Goal: Use online tool/utility: Utilize a website feature to perform a specific function

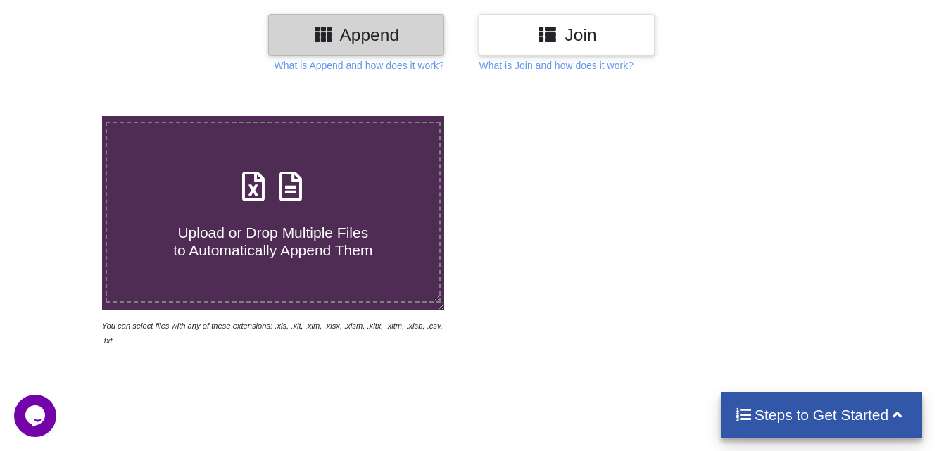
scroll to position [211, 0]
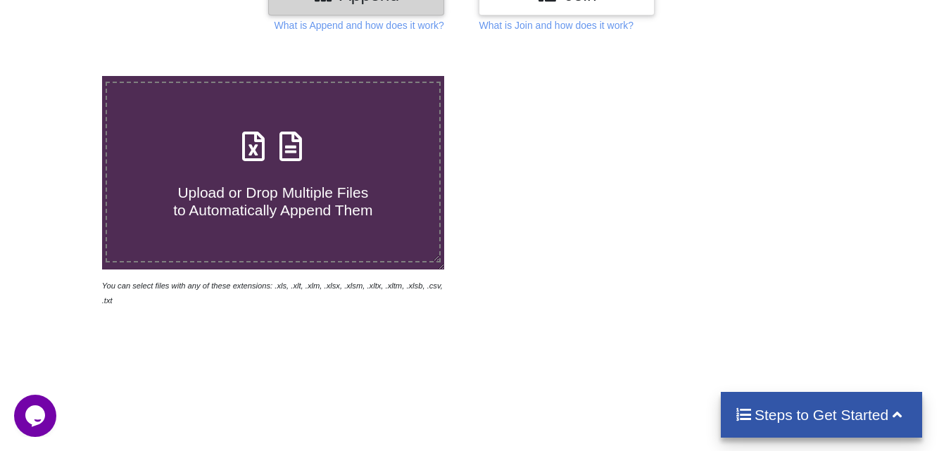
click at [264, 139] on icon at bounding box center [253, 140] width 35 height 30
click at [63, 76] on input "Upload or Drop Multiple Files to Automatically Append Them" at bounding box center [63, 76] width 0 height 0
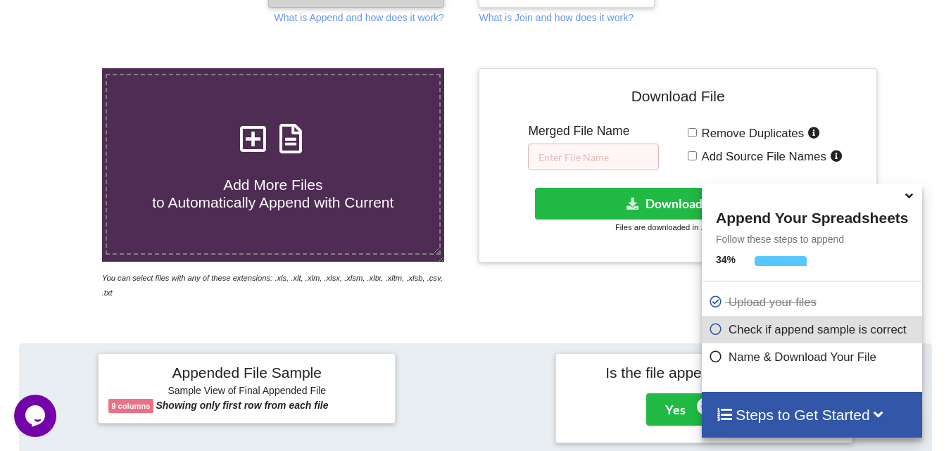
scroll to position [548, 0]
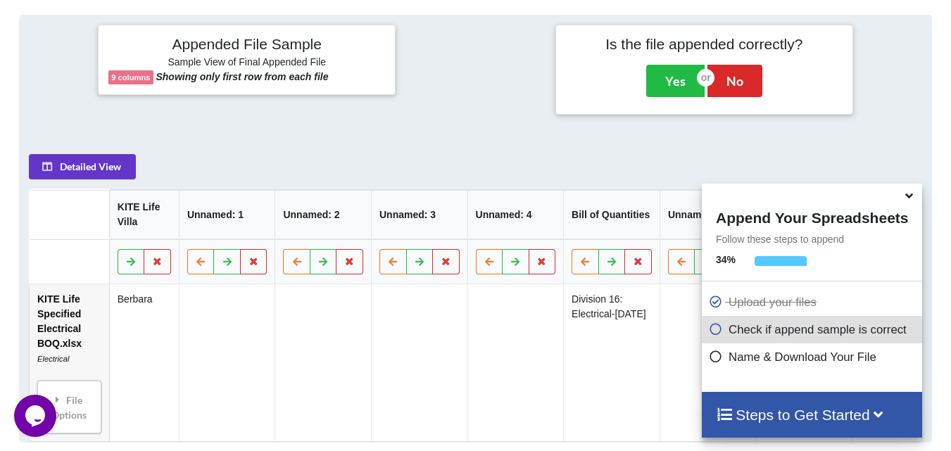
click at [912, 196] on icon at bounding box center [909, 193] width 15 height 13
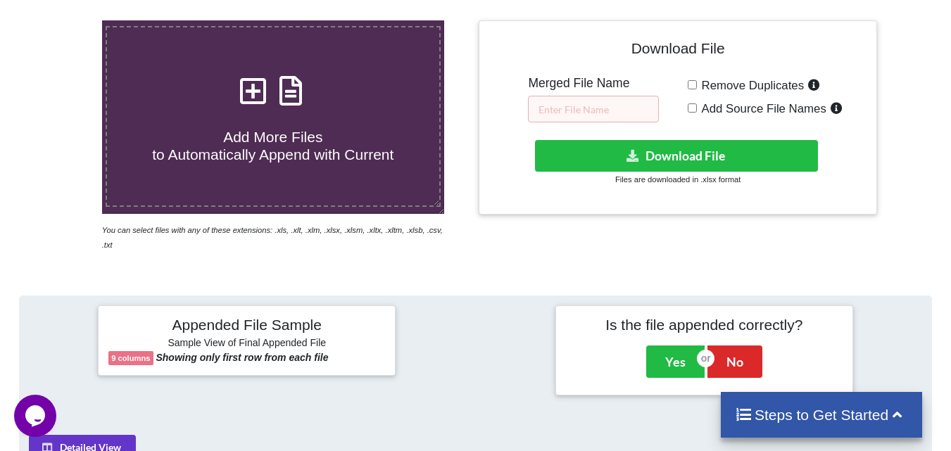
scroll to position [266, 0]
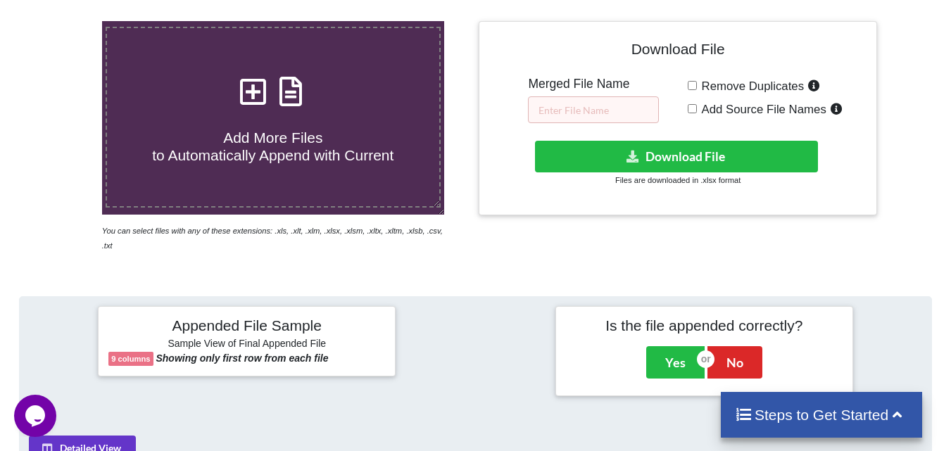
click at [261, 93] on icon at bounding box center [253, 85] width 35 height 30
click at [63, 21] on input "Add More Files to Automatically Append with Current" at bounding box center [63, 21] width 0 height 0
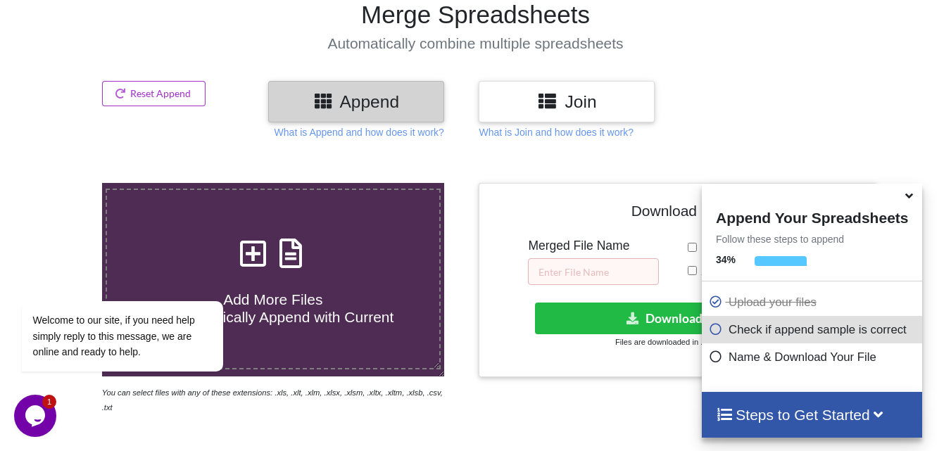
scroll to position [85, 0]
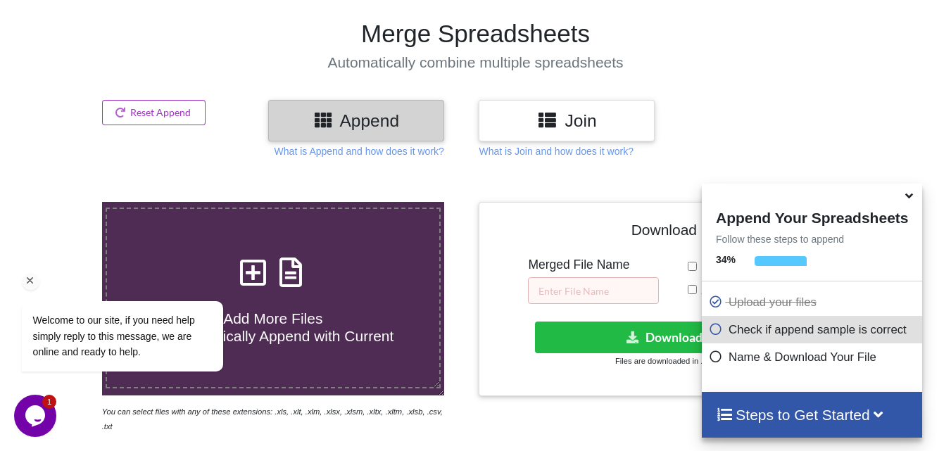
click at [254, 264] on div "Welcome to our site, if you need help simply reply to this message, we are onli…" at bounding box center [140, 278] width 253 height 214
click at [279, 272] on icon at bounding box center [290, 266] width 35 height 30
click at [63, 202] on input "Add More Files to Automatically Append with Current" at bounding box center [63, 202] width 0 height 0
type input "C:\fakepath\KITE LIFE VILLA - STRUCTURAL BOQ DIV.3 TENDER-02-06-2025-Rev01.xls"
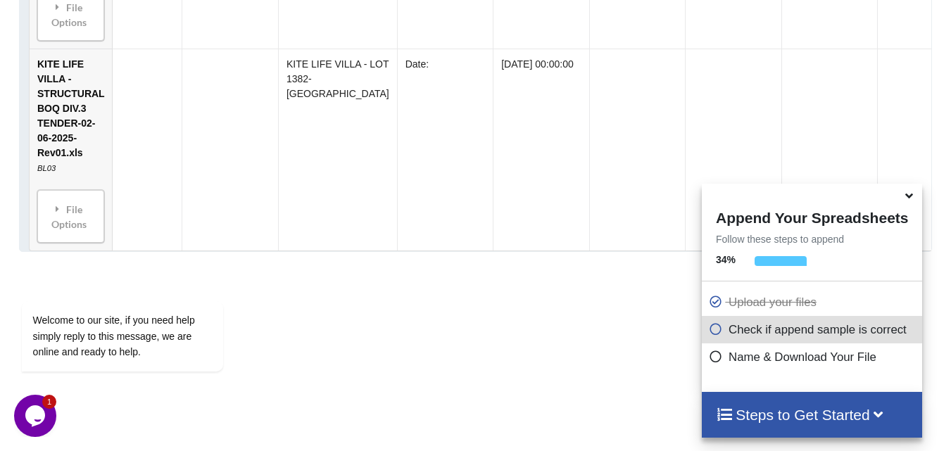
scroll to position [1111, 0]
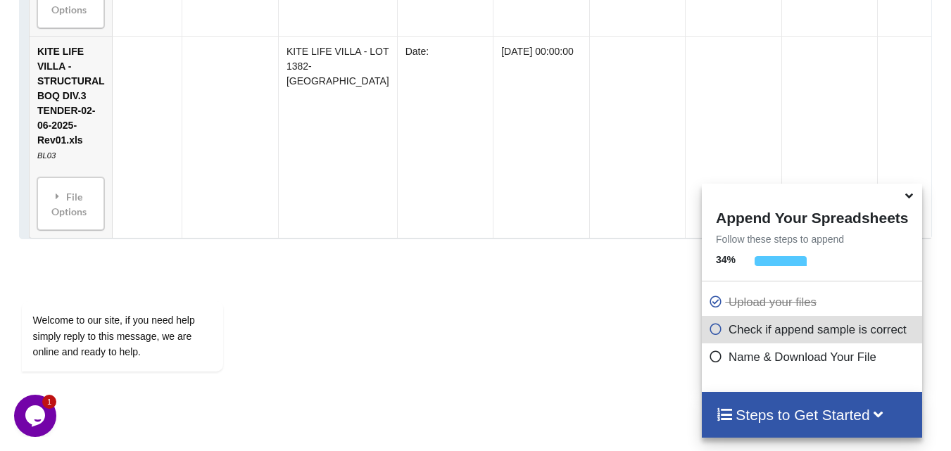
click at [909, 196] on icon at bounding box center [909, 193] width 15 height 13
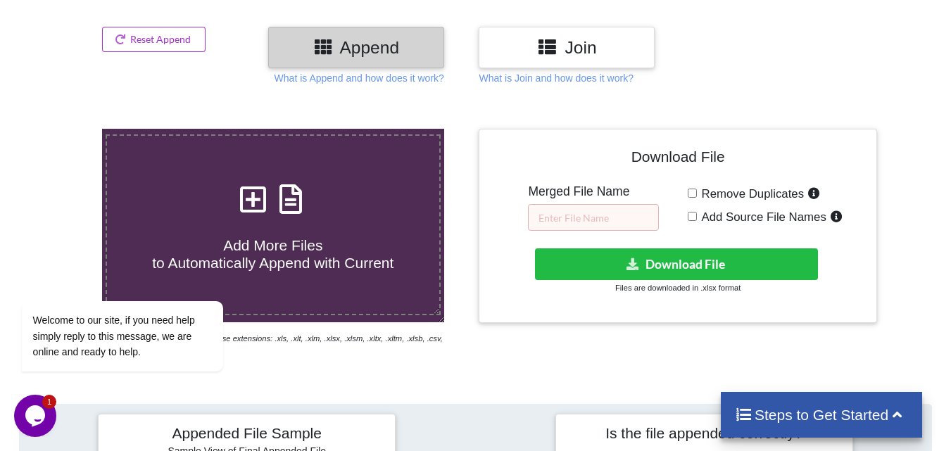
scroll to position [146, 0]
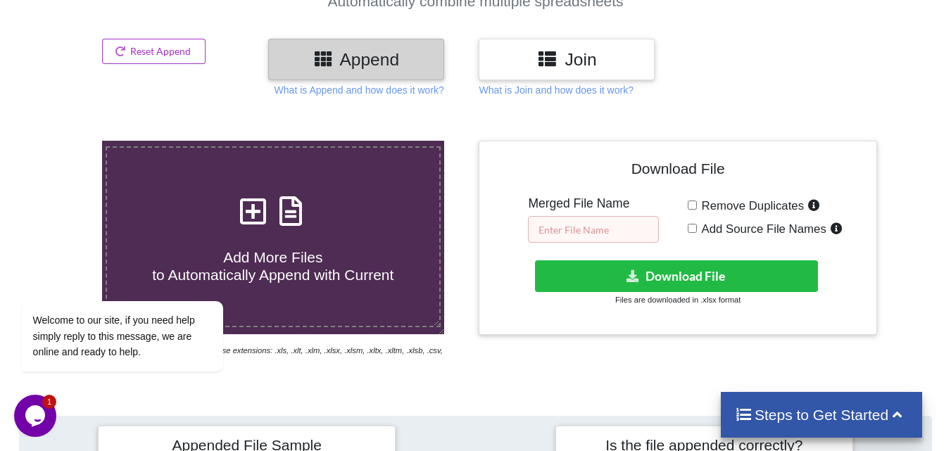
click at [560, 228] on input "text" at bounding box center [593, 229] width 131 height 27
type input "kite mep s"
drag, startPoint x: 517, startPoint y: 87, endPoint x: 482, endPoint y: 102, distance: 38.2
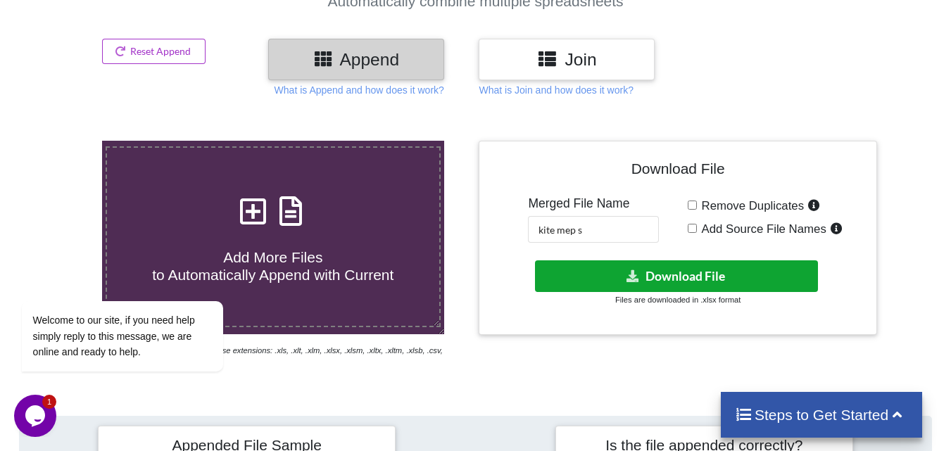
click at [670, 276] on button "Download File" at bounding box center [676, 277] width 283 height 32
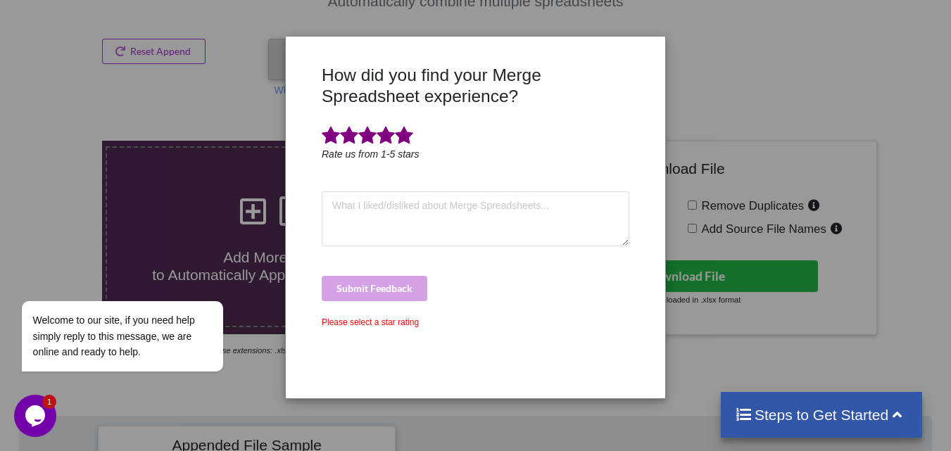
click at [402, 135] on span at bounding box center [404, 136] width 18 height 20
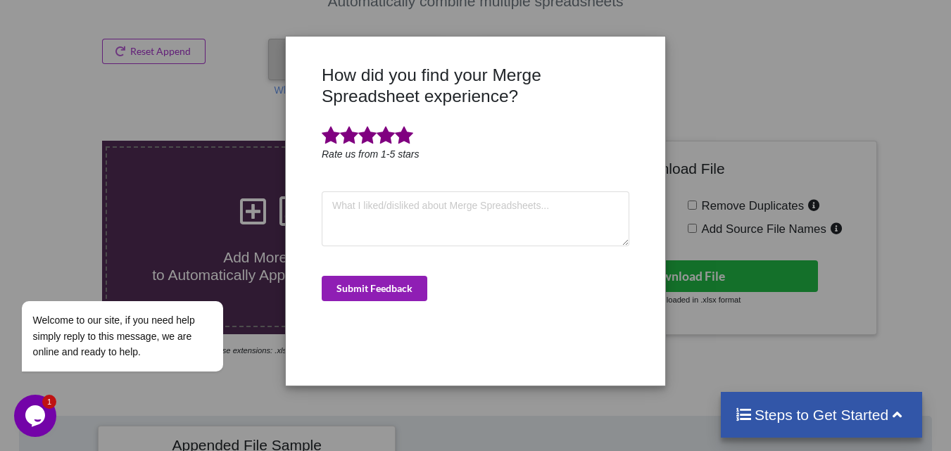
drag, startPoint x: 401, startPoint y: 292, endPoint x: 404, endPoint y: 285, distance: 7.9
click at [401, 291] on button "Submit Feedback" at bounding box center [375, 288] width 106 height 25
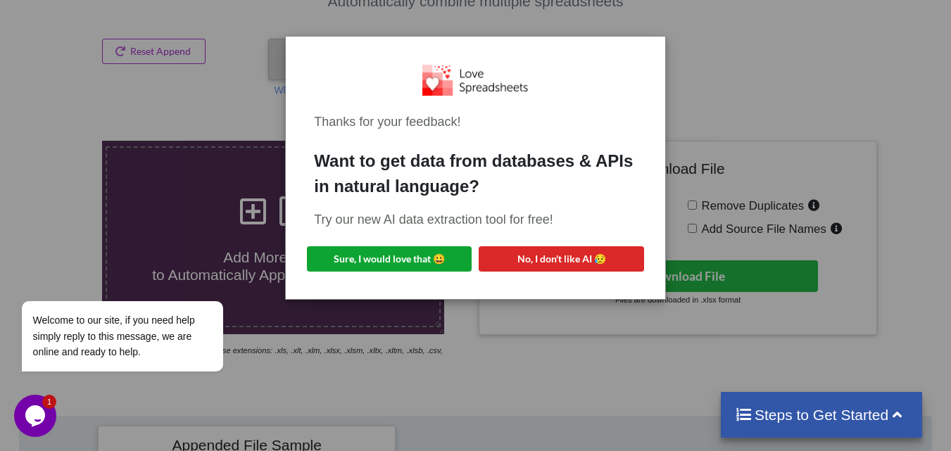
click at [408, 252] on button "Sure, I would love that 😀" at bounding box center [389, 258] width 165 height 25
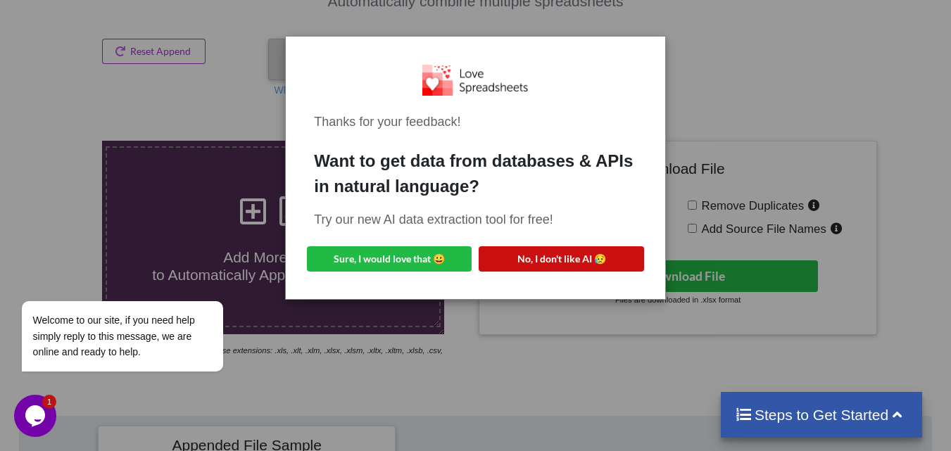
drag, startPoint x: 585, startPoint y: 254, endPoint x: 741, endPoint y: 92, distance: 224.6
click at [586, 249] on button "No, I don't like AI 😥" at bounding box center [561, 258] width 165 height 25
